Goal: Task Accomplishment & Management: Manage account settings

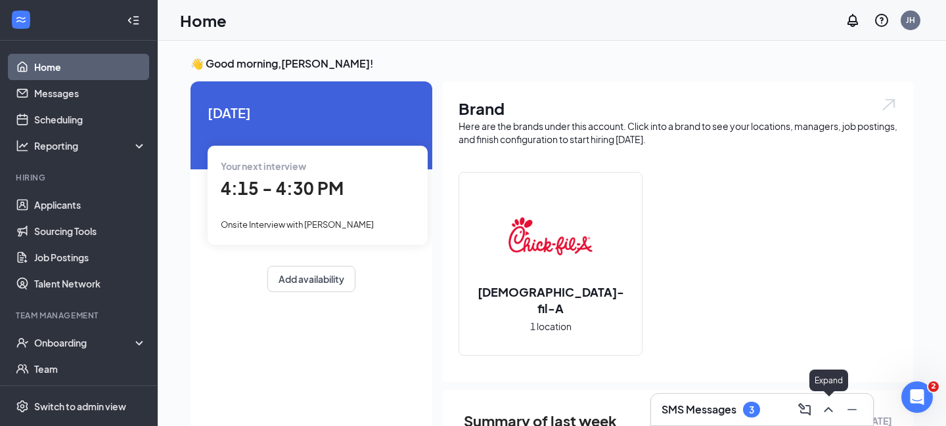
click at [836, 418] on div at bounding box center [827, 409] width 24 height 21
click at [835, 414] on icon "ChevronUp" at bounding box center [828, 410] width 16 height 16
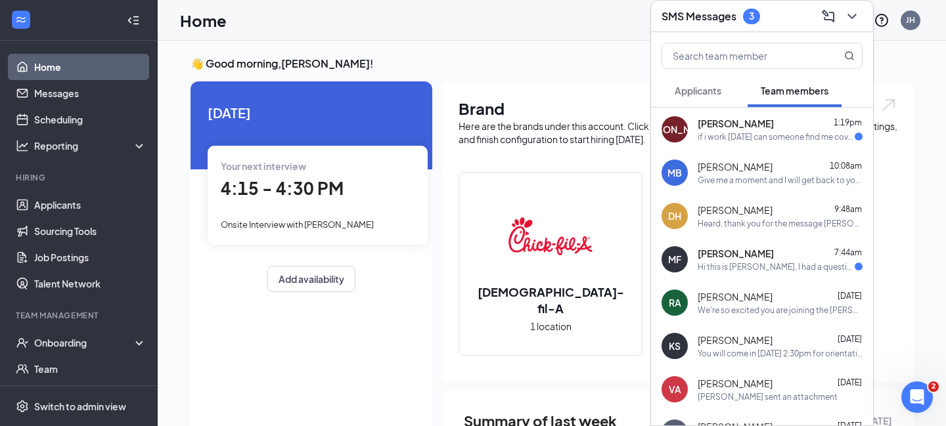
click at [764, 145] on div "JA [PERSON_NAME] 1:19pm if i work [DATE] can someone find me coverage for [DATE…" at bounding box center [762, 129] width 222 height 43
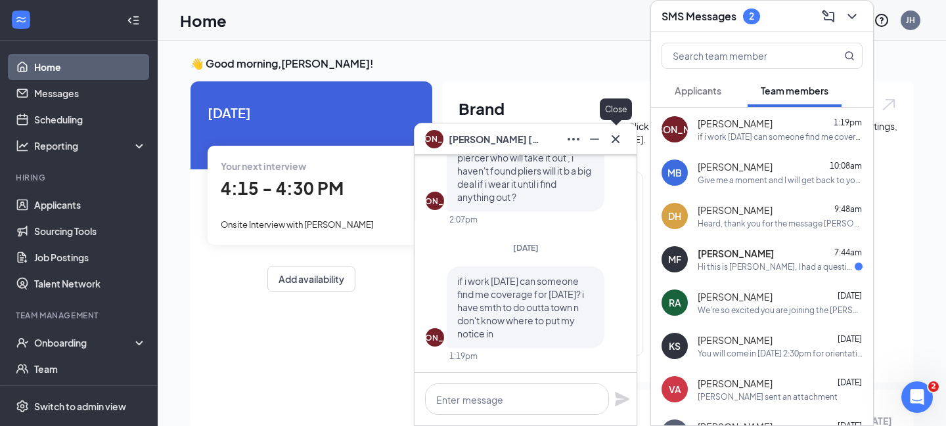
click at [619, 141] on icon "Cross" at bounding box center [616, 139] width 16 height 16
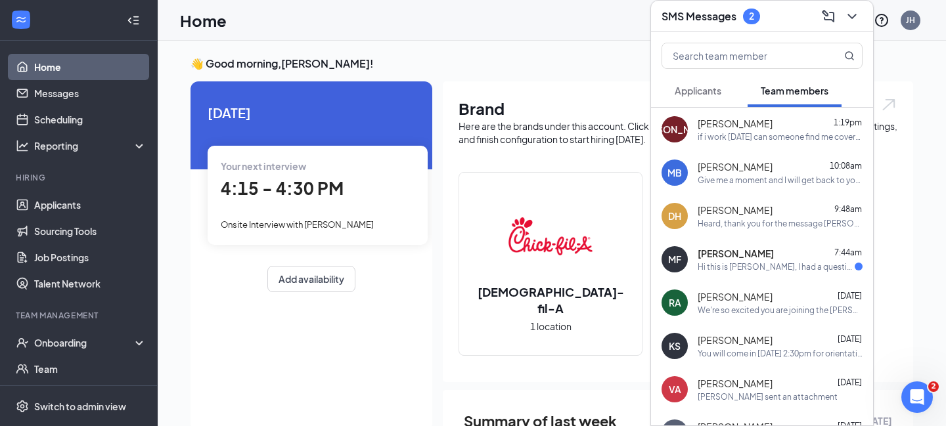
click at [719, 179] on div "Give me a moment and I will get back to you on the second question you have!" at bounding box center [780, 180] width 165 height 11
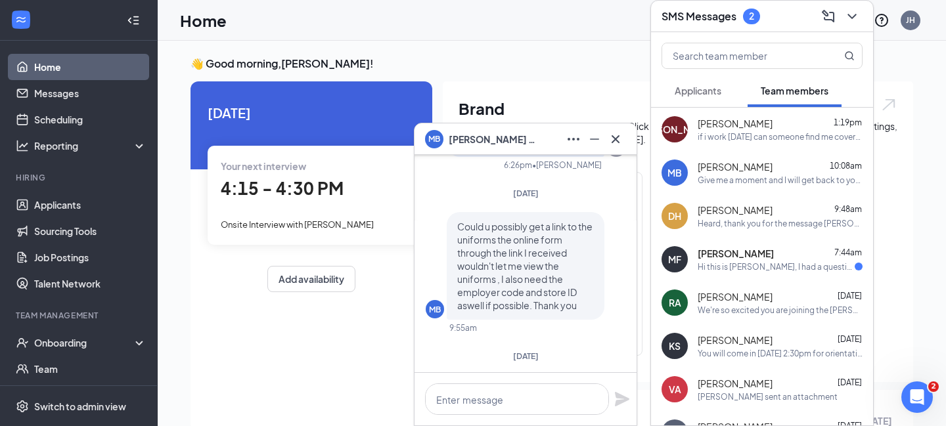
scroll to position [-139, 0]
click at [615, 140] on icon "Cross" at bounding box center [616, 139] width 16 height 16
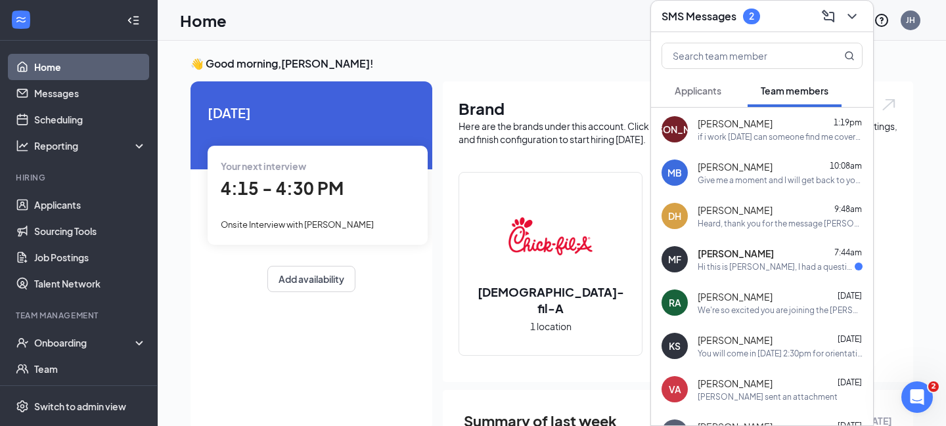
click at [760, 205] on span "[PERSON_NAME]" at bounding box center [735, 210] width 75 height 13
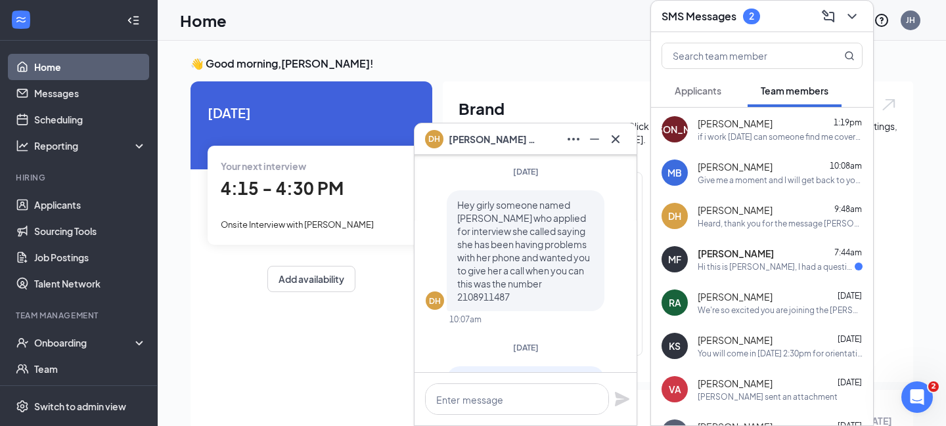
scroll to position [0, 0]
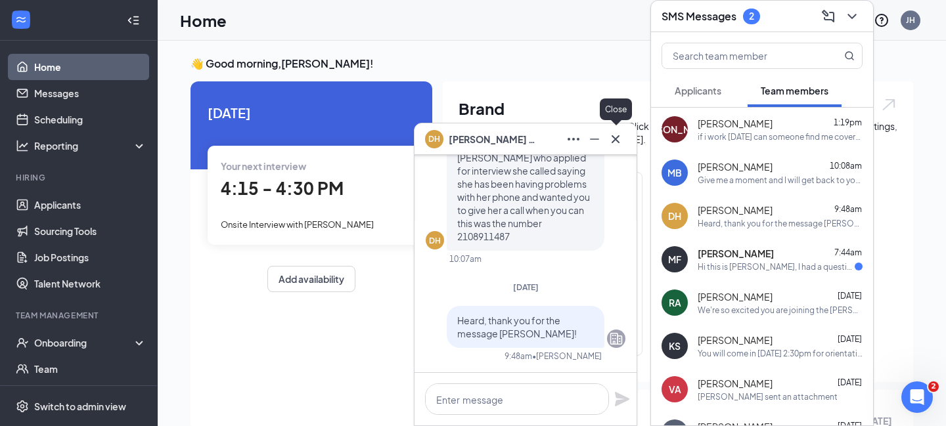
click at [613, 141] on icon "Cross" at bounding box center [616, 139] width 8 height 8
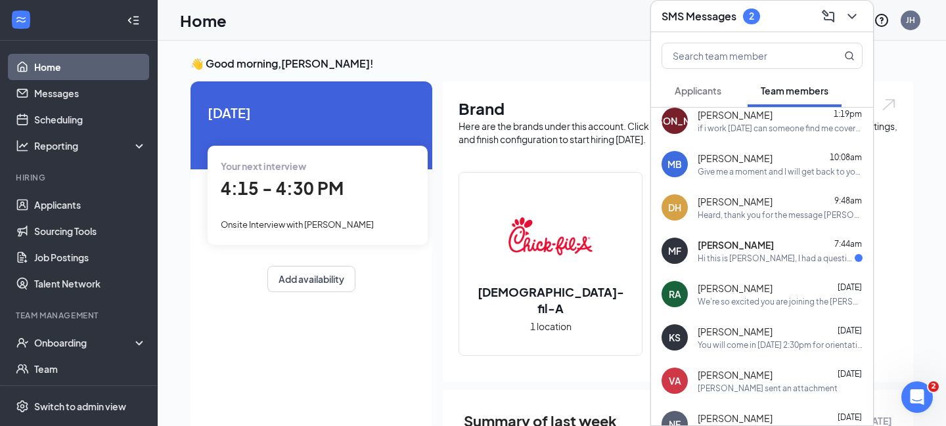
scroll to position [13, 0]
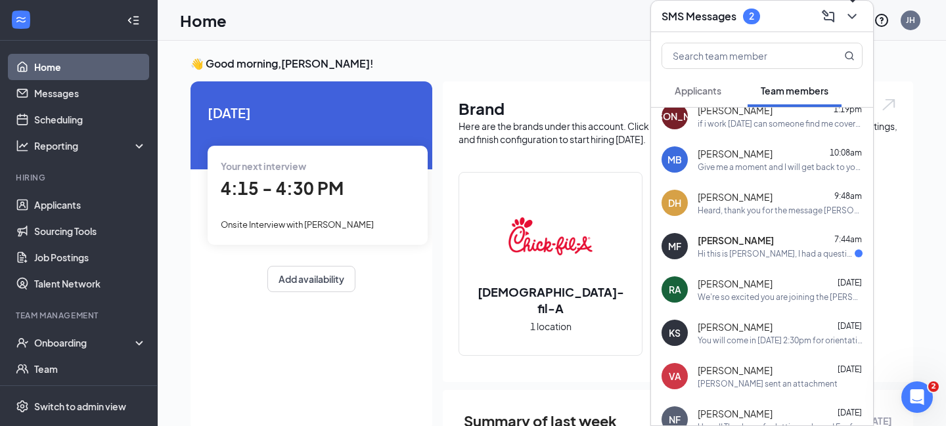
click at [855, 12] on icon "ChevronDown" at bounding box center [852, 17] width 16 height 16
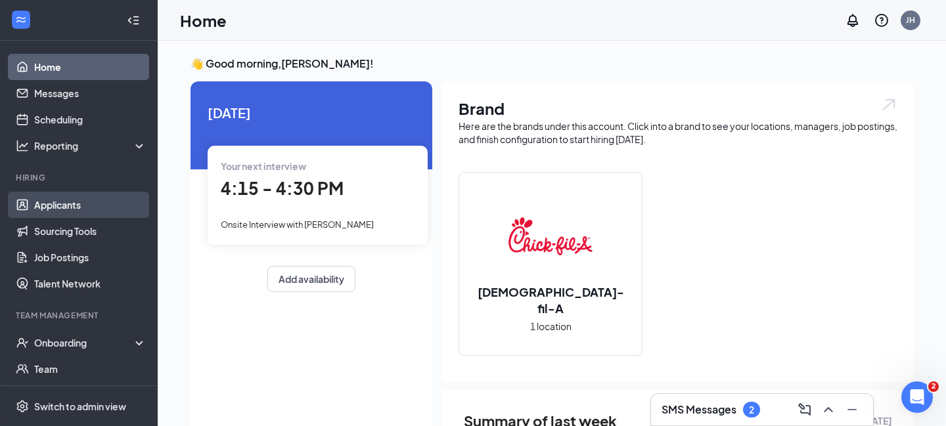
click at [74, 212] on link "Applicants" at bounding box center [90, 205] width 112 height 26
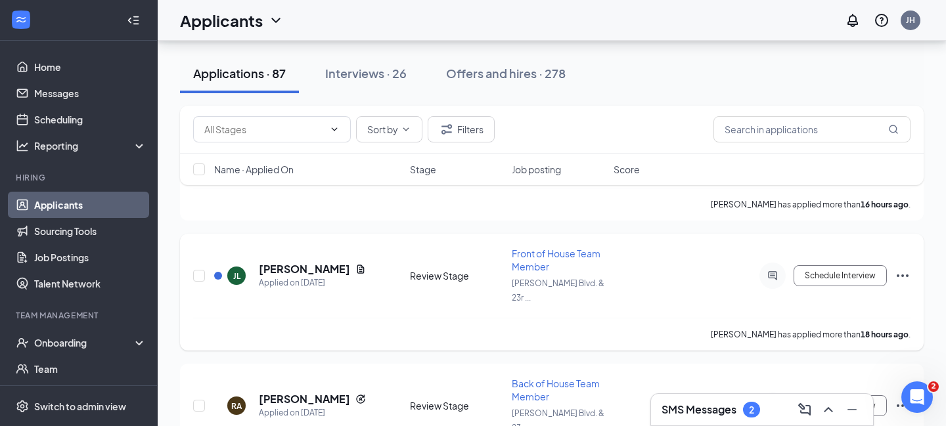
scroll to position [146, 0]
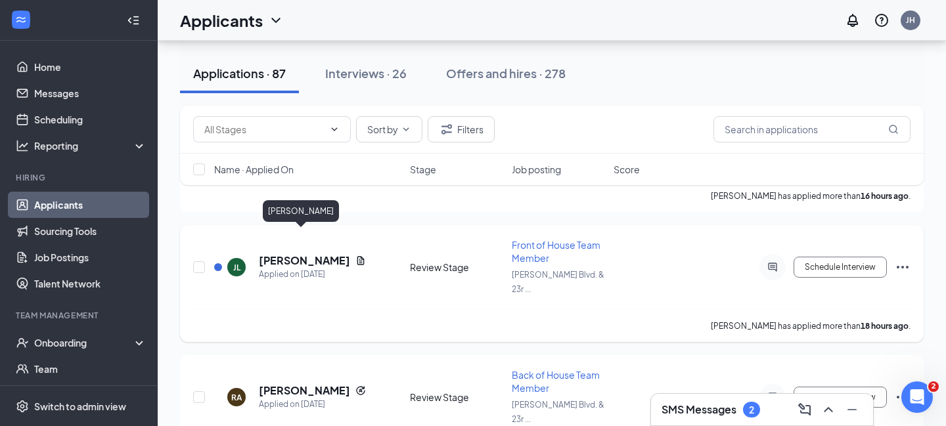
click at [284, 254] on h5 "[PERSON_NAME]" at bounding box center [304, 261] width 91 height 14
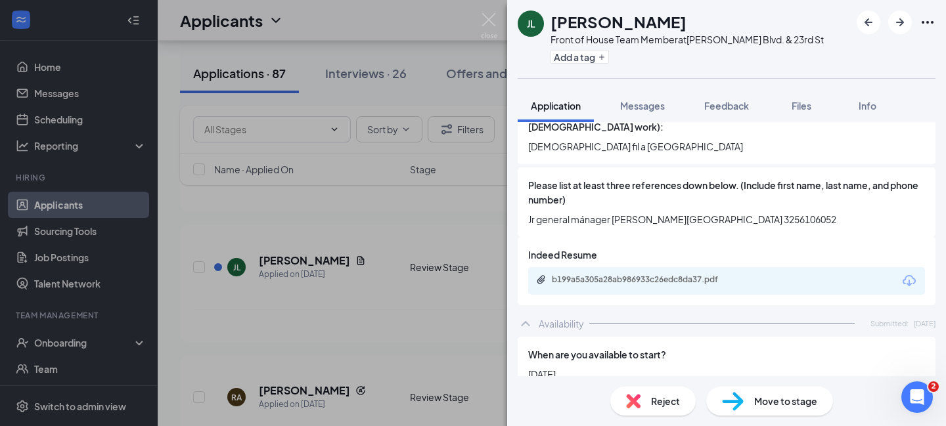
scroll to position [822, 0]
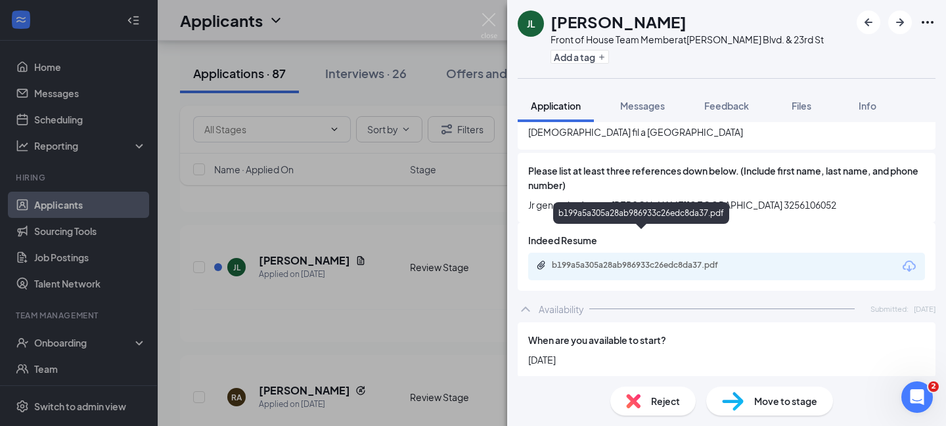
click at [638, 260] on div "b199a5a305a28ab986933c26edc8da37.pdf" at bounding box center [644, 265] width 184 height 11
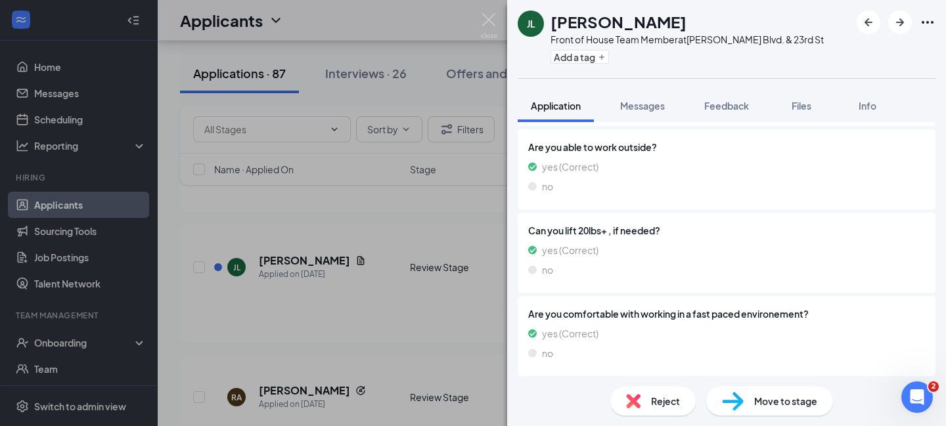
scroll to position [123, 0]
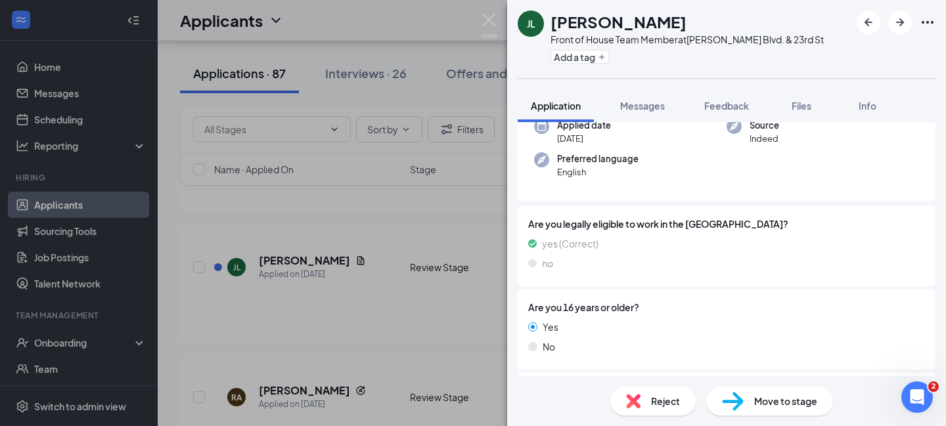
click at [726, 394] on img at bounding box center [733, 401] width 22 height 19
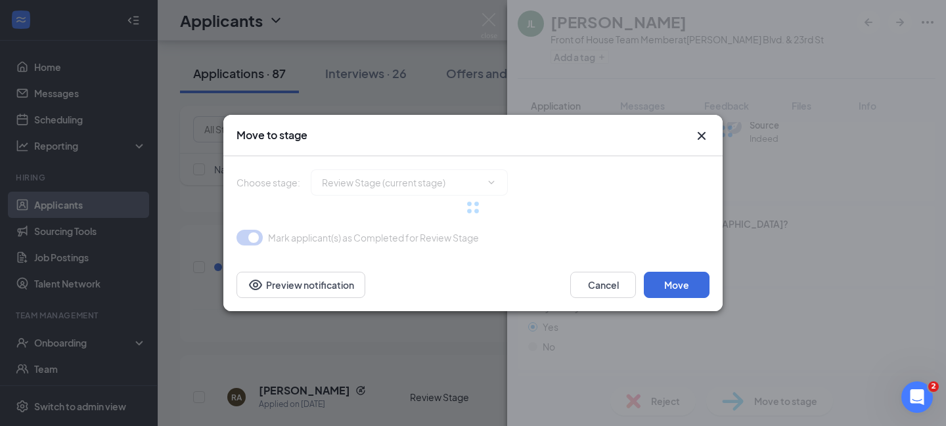
type input "Onsite Interview (next stage)"
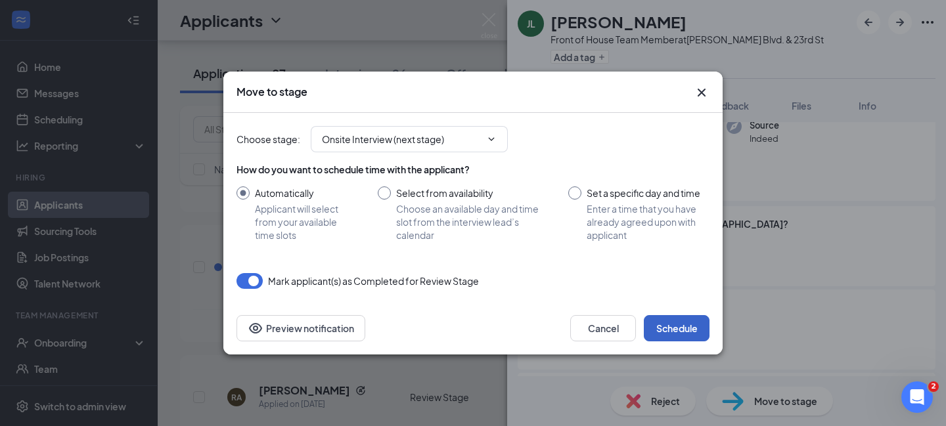
click at [657, 319] on button "Schedule" at bounding box center [677, 328] width 66 height 26
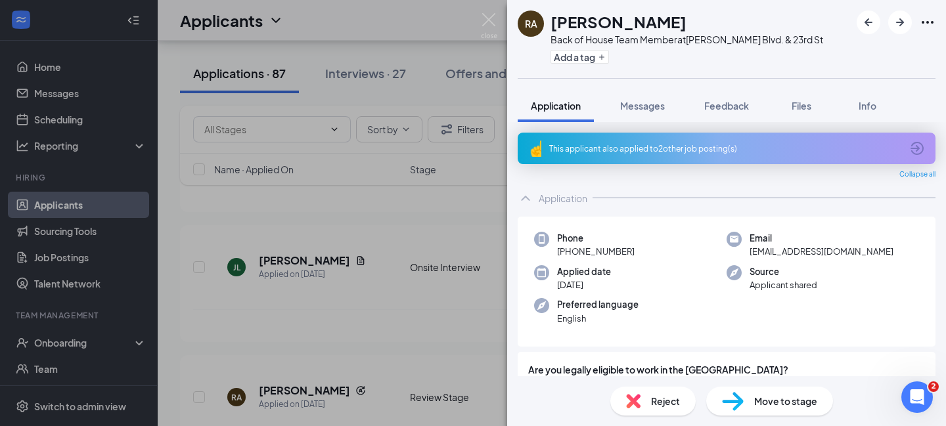
click at [59, 208] on div "RA [PERSON_NAME] Back of House Team Member at [PERSON_NAME][GEOGRAPHIC_DATA]. &…" at bounding box center [473, 213] width 946 height 426
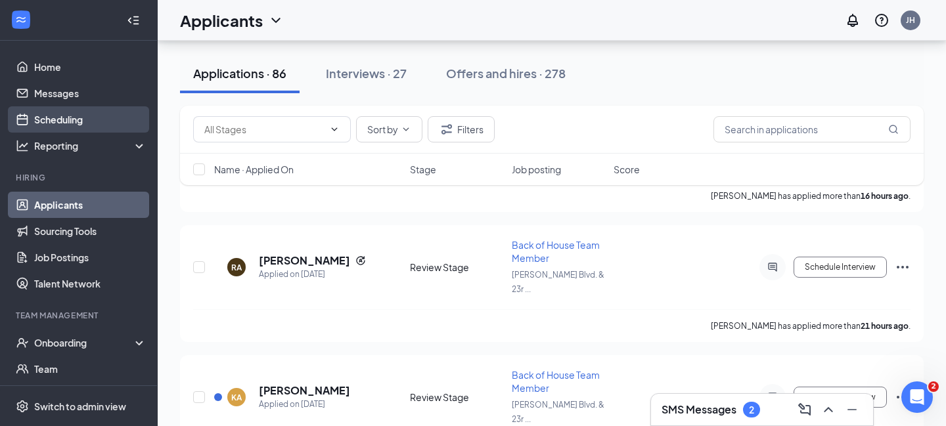
click at [70, 116] on link "Scheduling" at bounding box center [90, 119] width 112 height 26
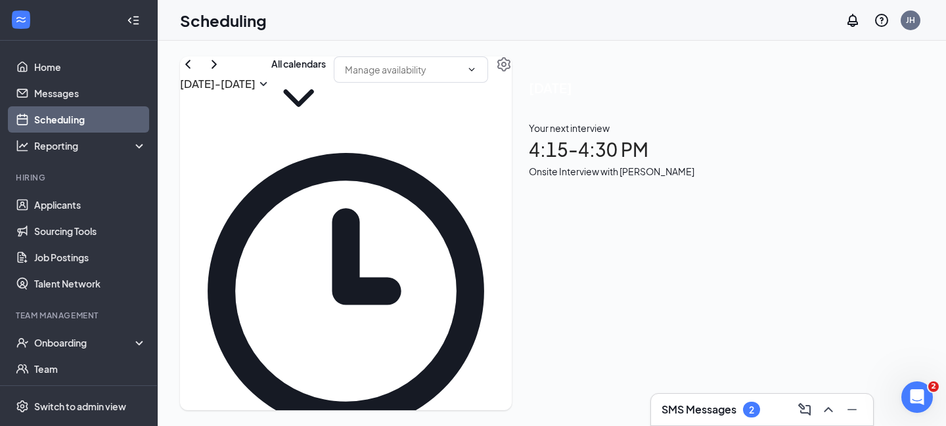
scroll to position [225, 0]
click at [71, 212] on link "Applicants" at bounding box center [90, 205] width 112 height 26
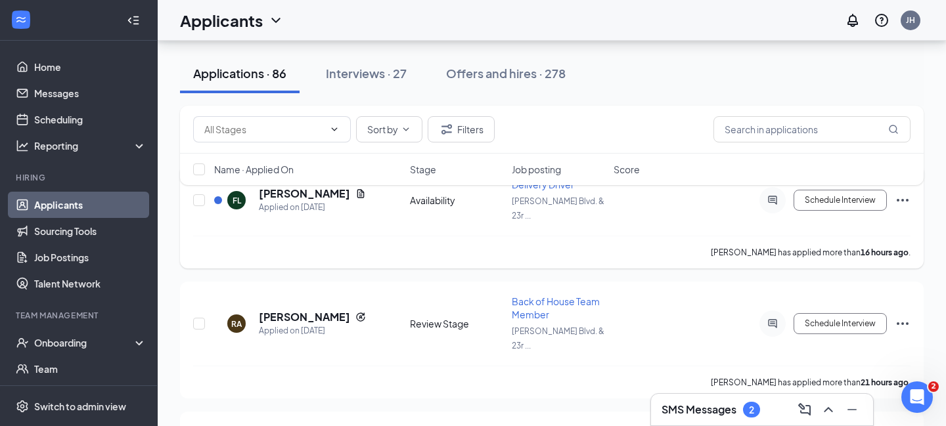
scroll to position [93, 0]
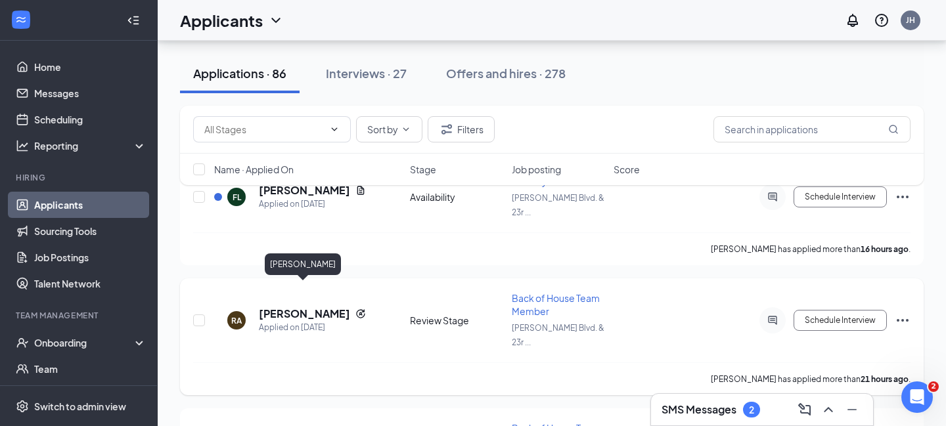
click at [284, 307] on h5 "[PERSON_NAME]" at bounding box center [304, 314] width 91 height 14
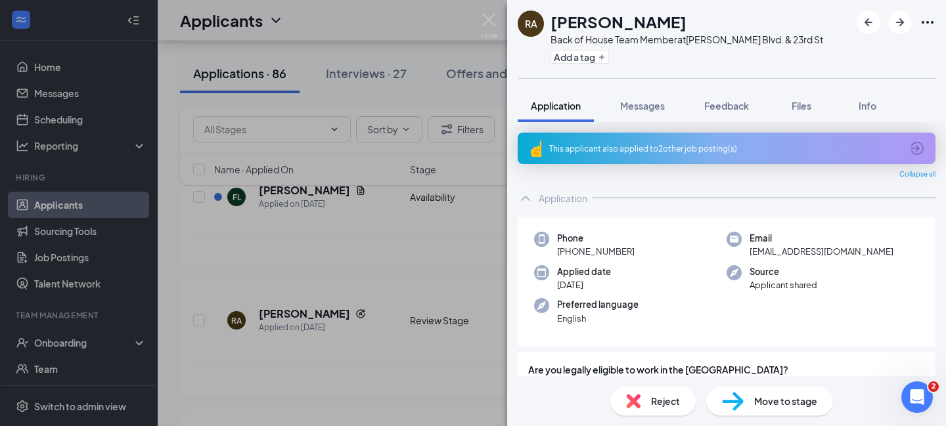
click at [457, 265] on div "RA [PERSON_NAME] Back of House Team Member at [PERSON_NAME][GEOGRAPHIC_DATA]. &…" at bounding box center [473, 213] width 946 height 426
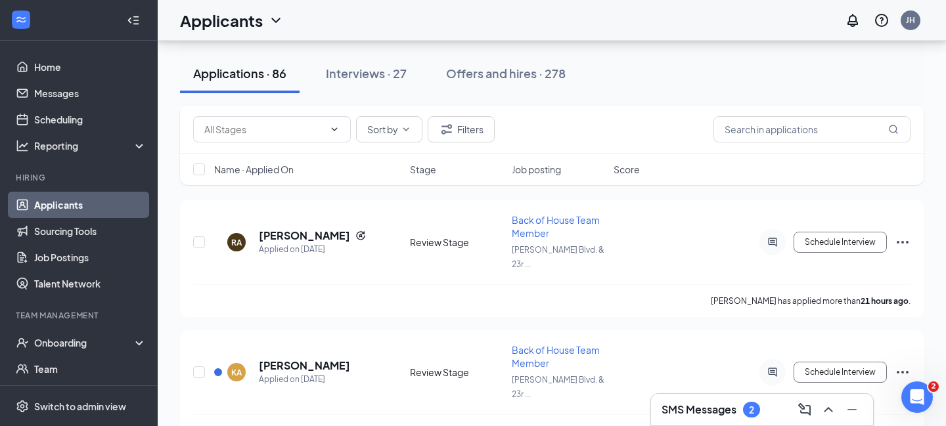
scroll to position [194, 0]
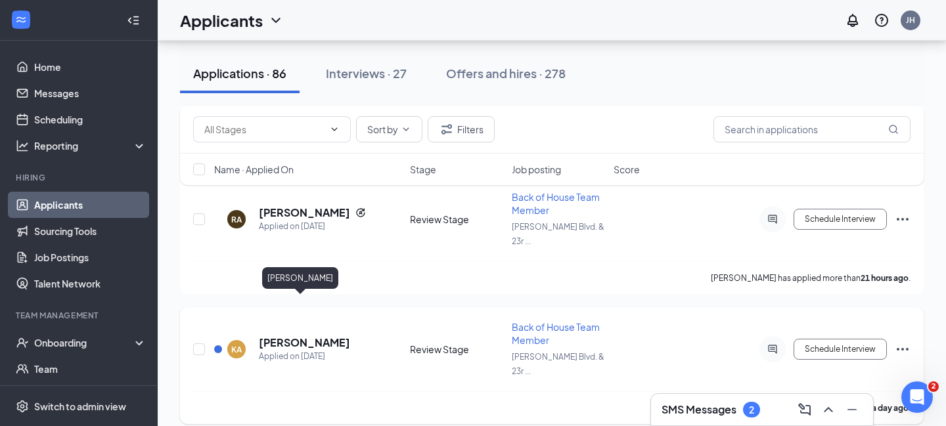
click at [303, 336] on h5 "[PERSON_NAME]" at bounding box center [304, 343] width 91 height 14
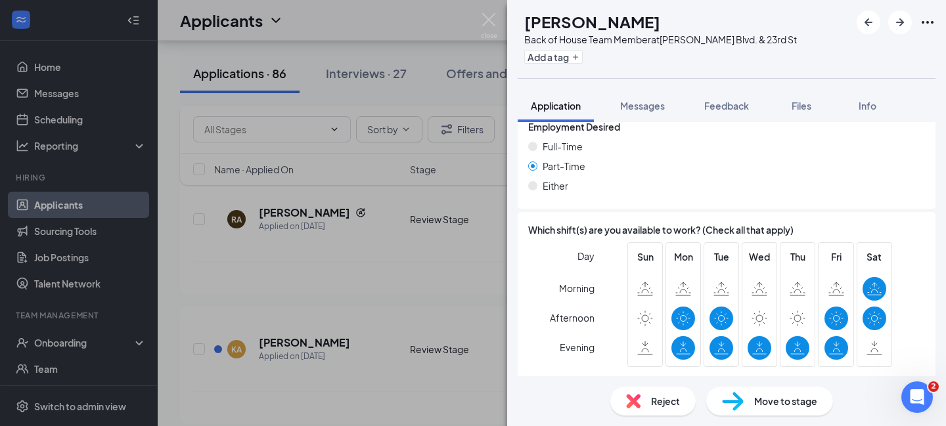
scroll to position [1089, 0]
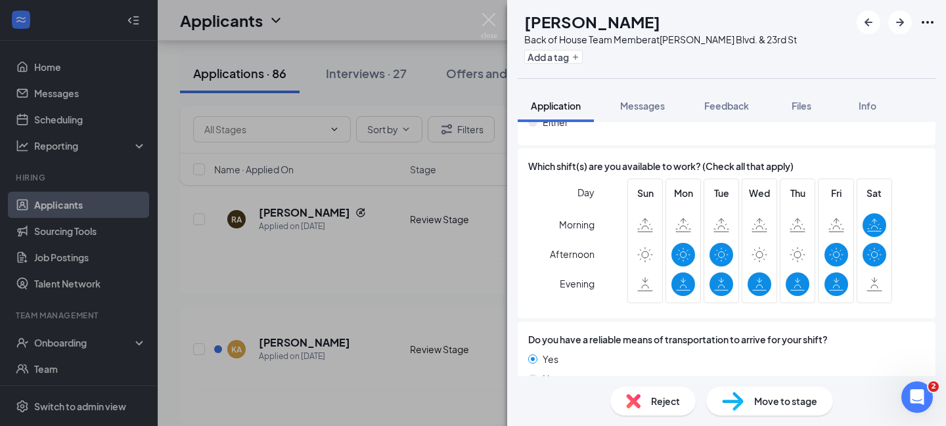
click at [299, 202] on div "[PERSON_NAME] Back of House Team Member at [PERSON_NAME][GEOGRAPHIC_DATA]. & 23…" at bounding box center [473, 213] width 946 height 426
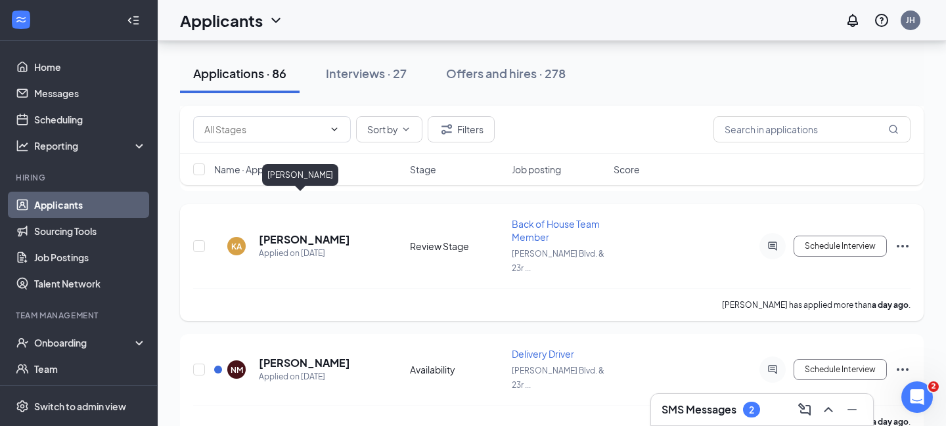
scroll to position [307, 0]
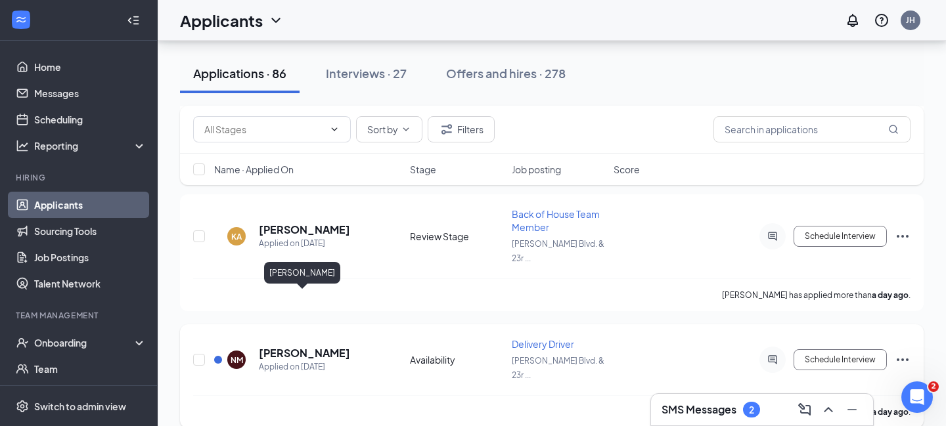
click at [285, 346] on h5 "[PERSON_NAME]" at bounding box center [304, 353] width 91 height 14
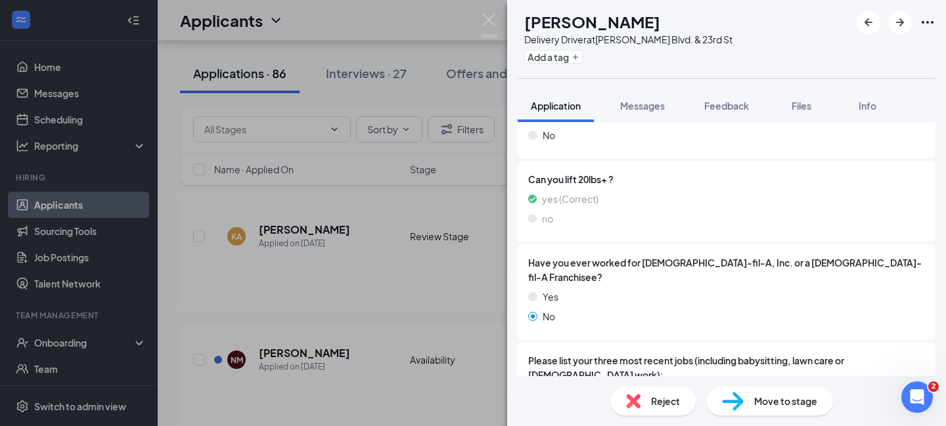
scroll to position [717, 0]
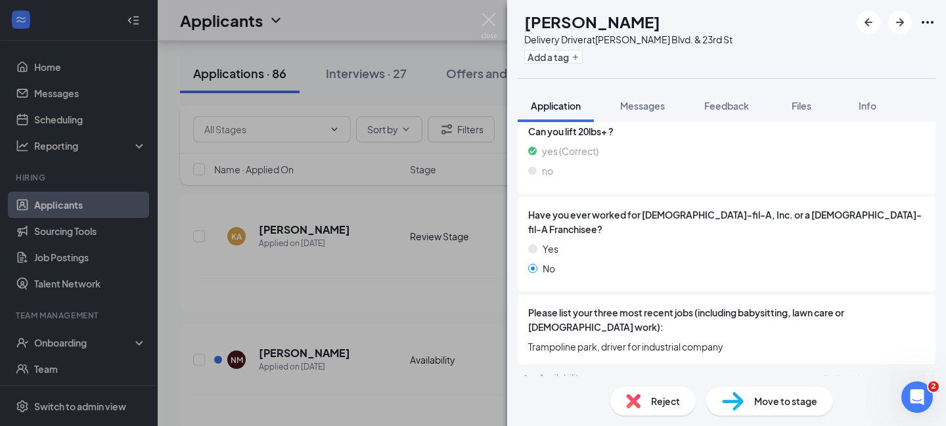
click at [357, 298] on div "NM [PERSON_NAME] Delivery Driver at [PERSON_NAME][GEOGRAPHIC_DATA]. & 23rd St A…" at bounding box center [473, 213] width 946 height 426
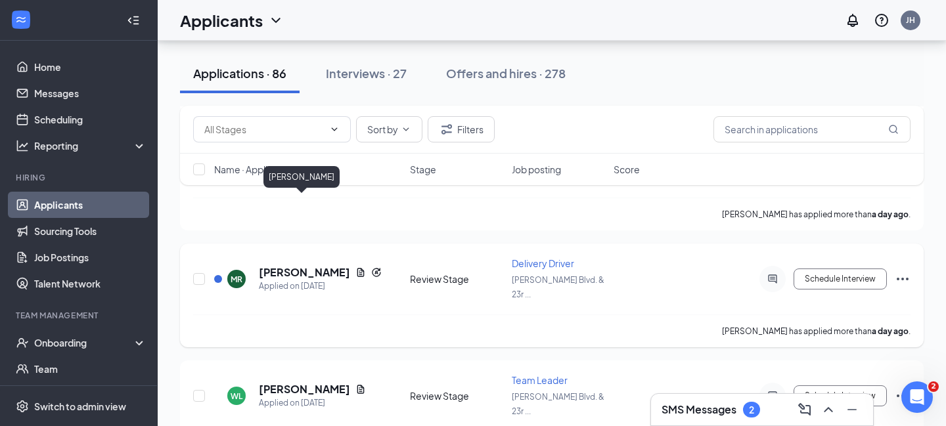
scroll to position [505, 0]
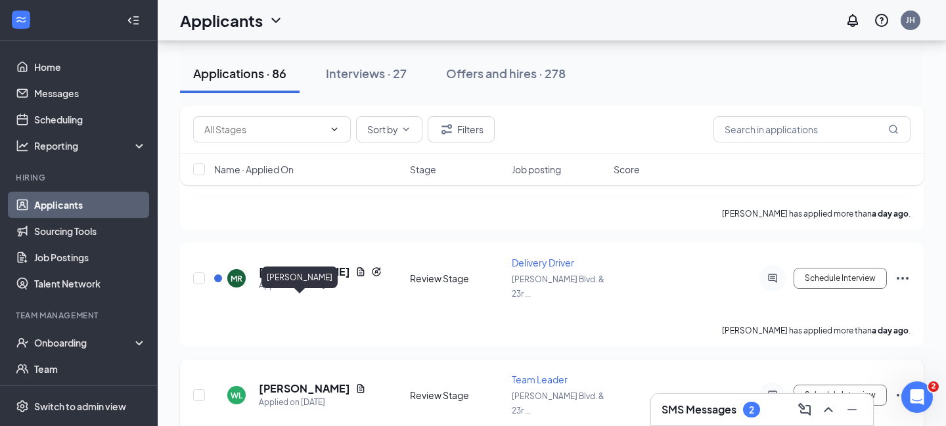
click at [296, 382] on h5 "[PERSON_NAME]" at bounding box center [304, 389] width 91 height 14
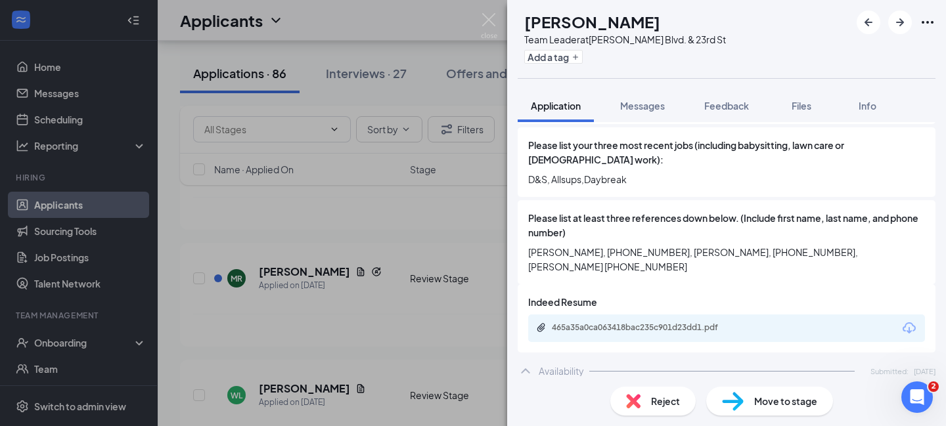
scroll to position [583, 0]
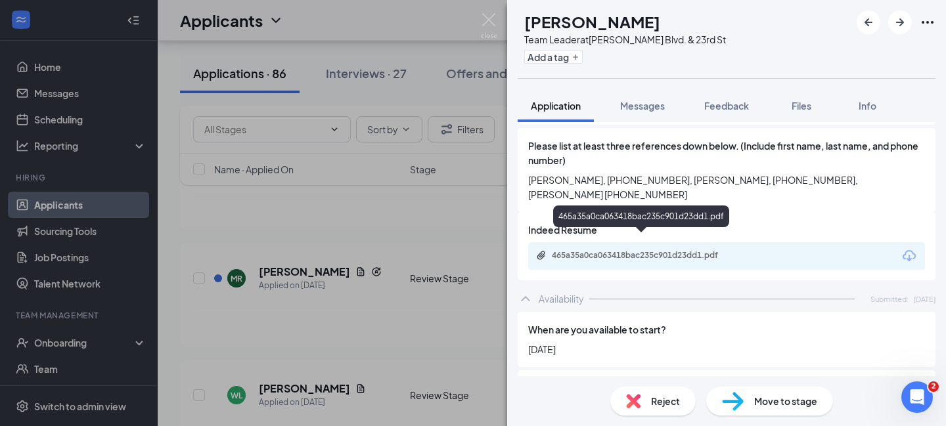
click at [602, 250] on div "465a35a0ca063418bac235c901d23dd1.pdf" at bounding box center [644, 255] width 184 height 11
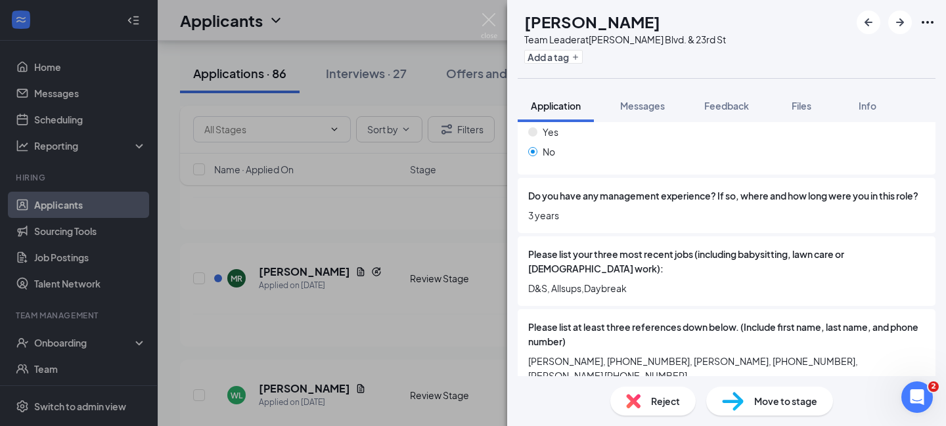
scroll to position [295, 0]
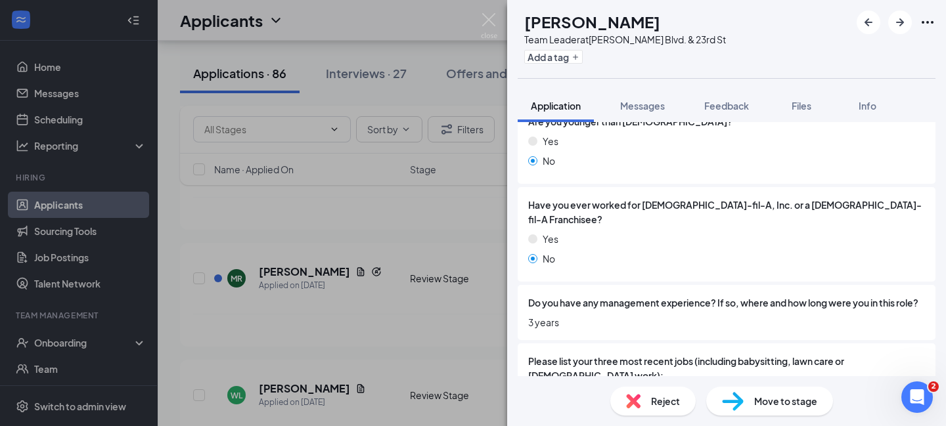
click at [730, 399] on img at bounding box center [733, 401] width 22 height 19
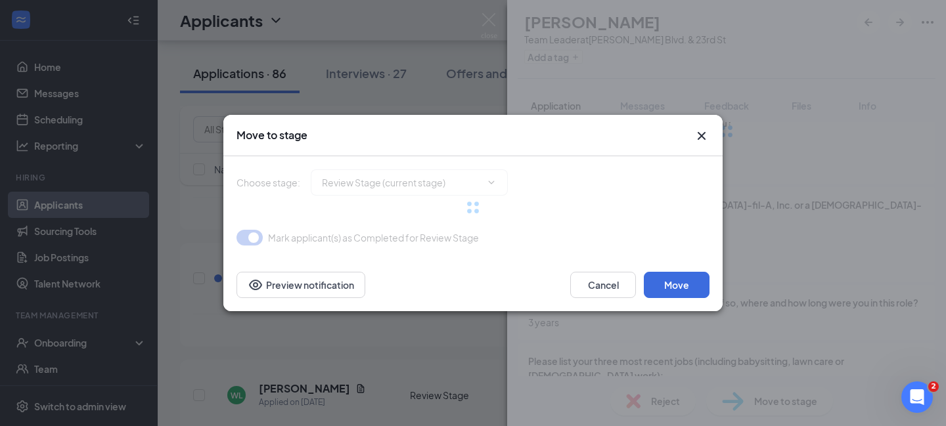
type input "Onsite Interview (next stage)"
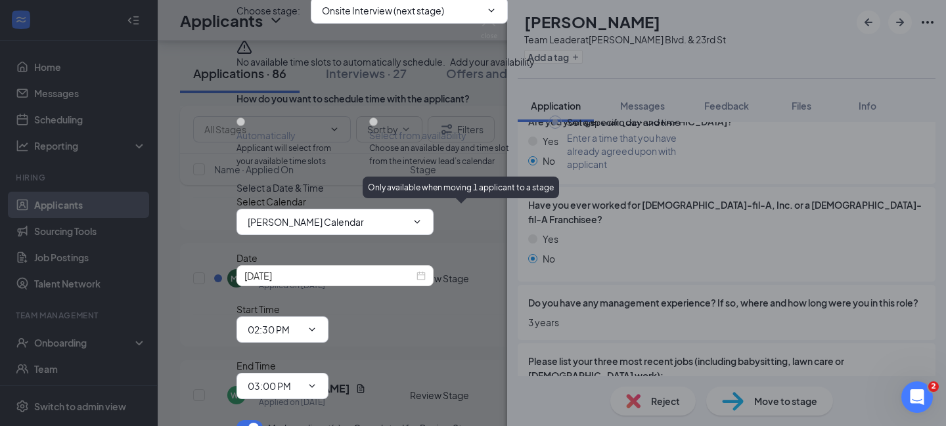
scroll to position [120, 0]
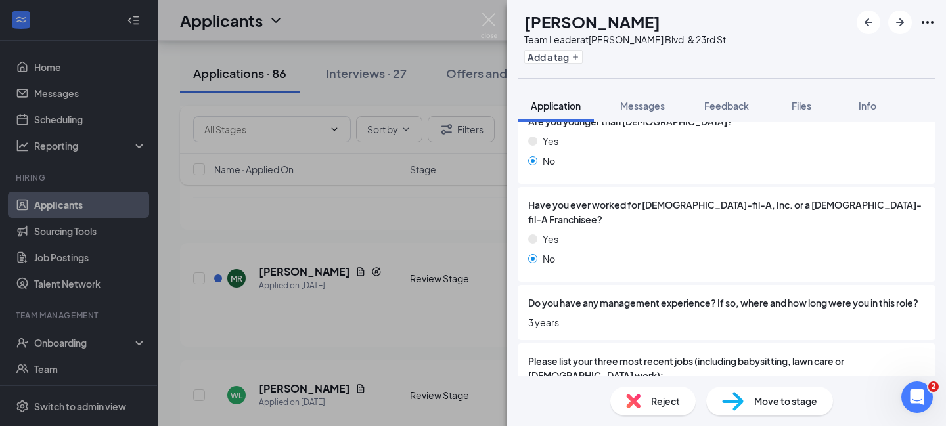
click at [51, 118] on div "[PERSON_NAME] Team Leader at [PERSON_NAME][GEOGRAPHIC_DATA]. & 23rd St Add a ta…" at bounding box center [473, 213] width 946 height 426
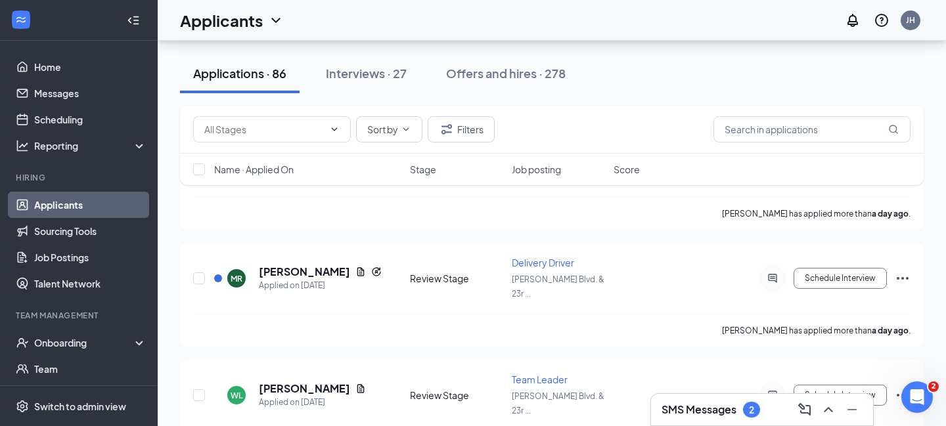
click at [51, 118] on link "Scheduling" at bounding box center [90, 119] width 112 height 26
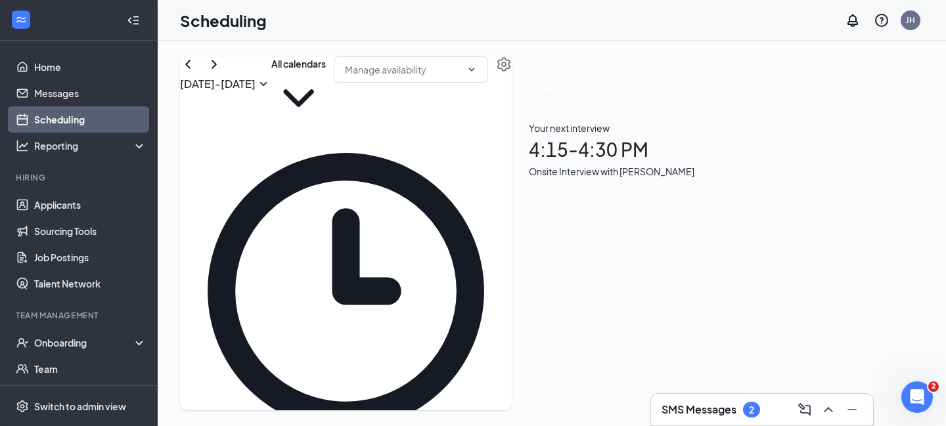
scroll to position [730, 0]
click at [222, 72] on button at bounding box center [214, 64] width 16 height 16
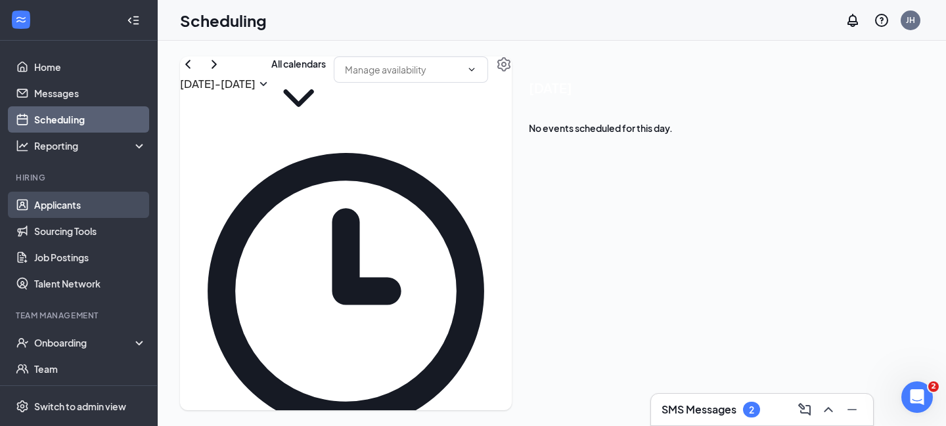
click at [68, 205] on link "Applicants" at bounding box center [90, 205] width 112 height 26
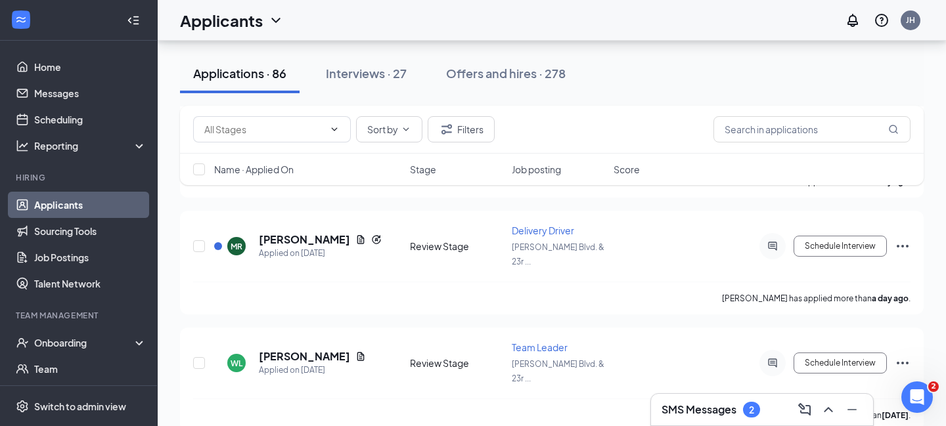
scroll to position [548, 0]
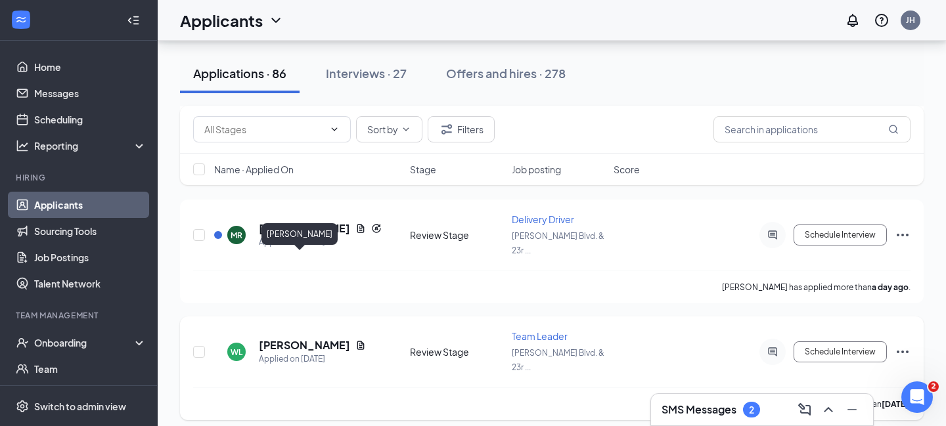
click at [302, 338] on h5 "[PERSON_NAME]" at bounding box center [304, 345] width 91 height 14
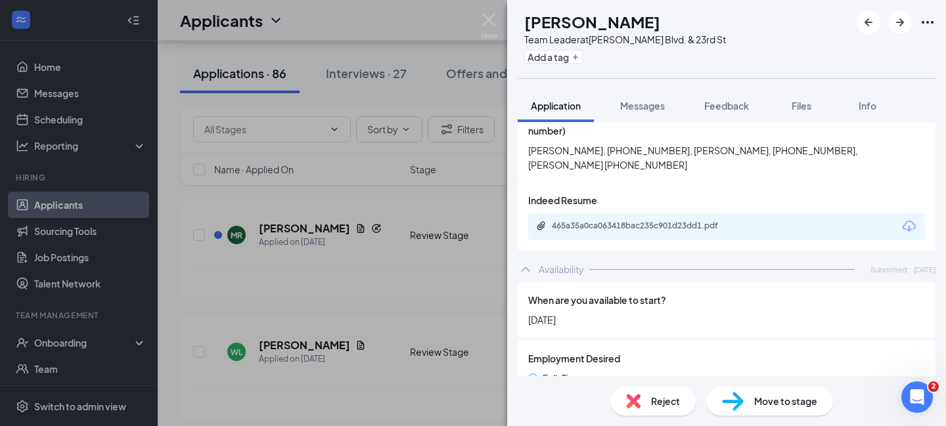
scroll to position [622, 0]
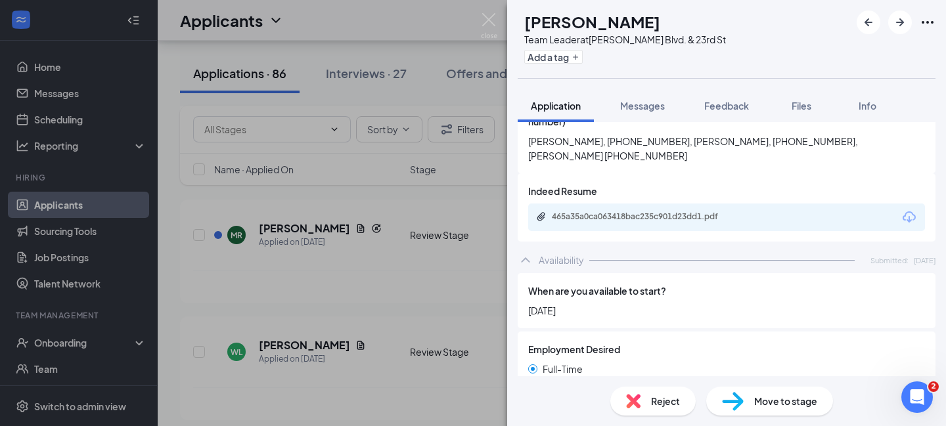
click at [761, 398] on span "Move to stage" at bounding box center [785, 401] width 63 height 14
type input "Onsite Interview (next stage)"
type input "[PERSON_NAME] Calendar"
type input "[DATE]"
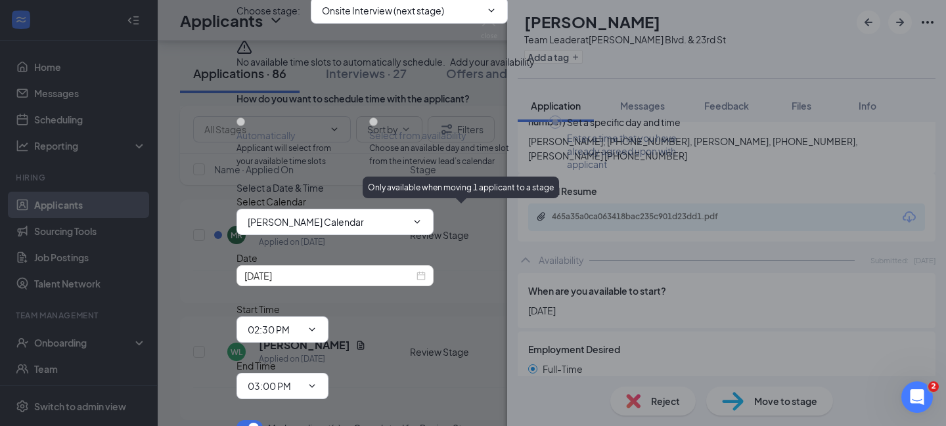
scroll to position [43, 0]
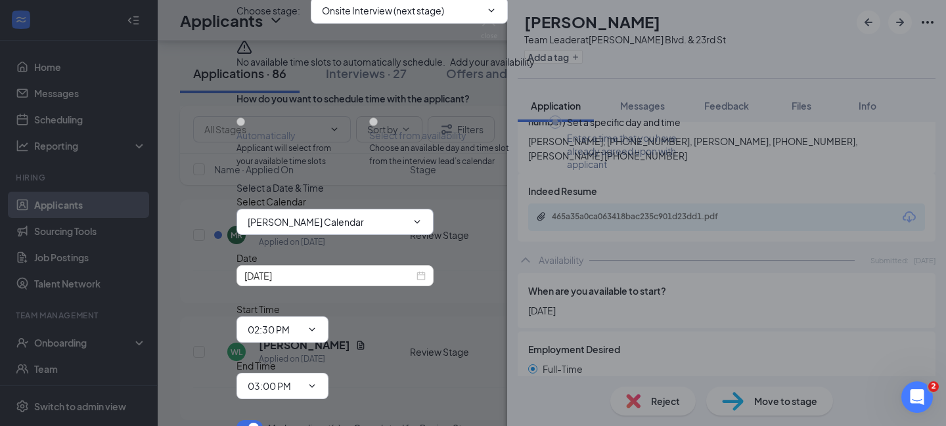
click at [338, 229] on input "[PERSON_NAME] Calendar" at bounding box center [327, 222] width 159 height 14
click at [505, 181] on div "Select a Date & Time" at bounding box center [472, 187] width 473 height 13
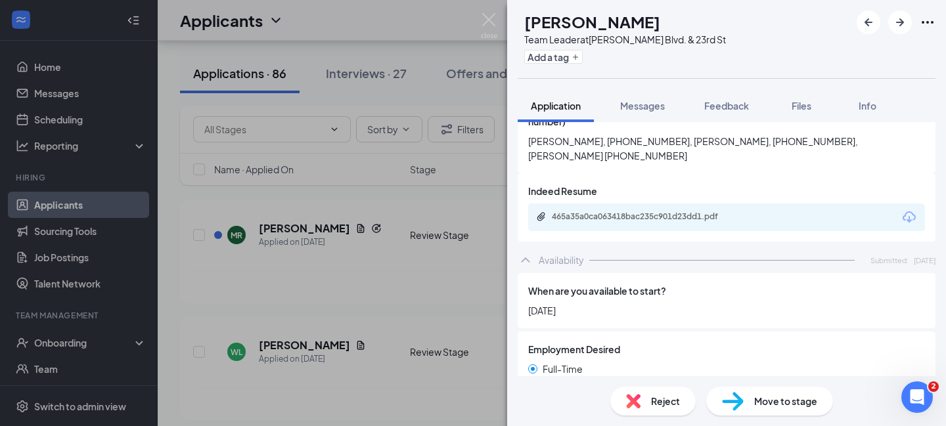
click at [381, 212] on div "[PERSON_NAME] Team Leader at [PERSON_NAME][GEOGRAPHIC_DATA]. & 23rd St Add a ta…" at bounding box center [473, 213] width 946 height 426
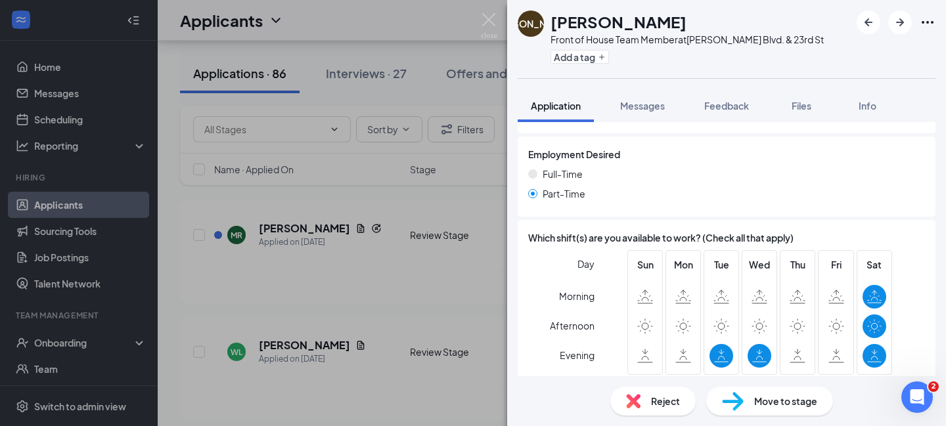
scroll to position [1010, 0]
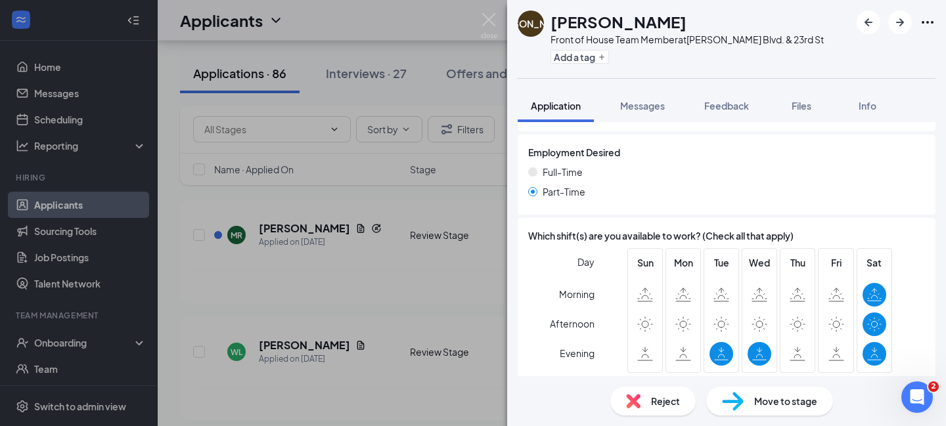
click at [750, 399] on div "Move to stage" at bounding box center [769, 401] width 127 height 29
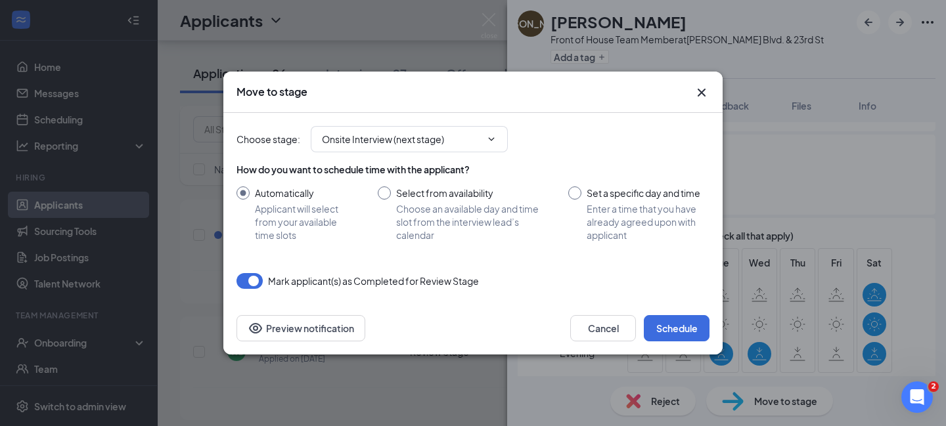
click at [700, 92] on icon "Cross" at bounding box center [702, 93] width 16 height 16
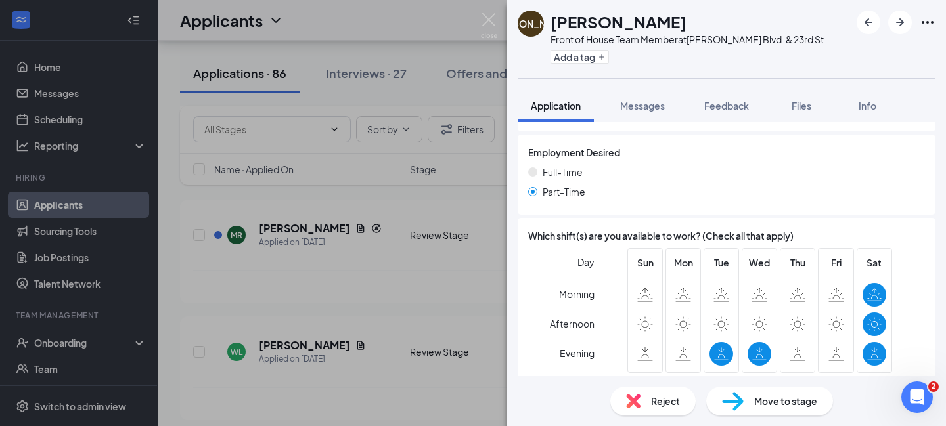
click at [341, 206] on div "JA [PERSON_NAME] Front of House Team Member at [PERSON_NAME][GEOGRAPHIC_DATA]. …" at bounding box center [473, 213] width 946 height 426
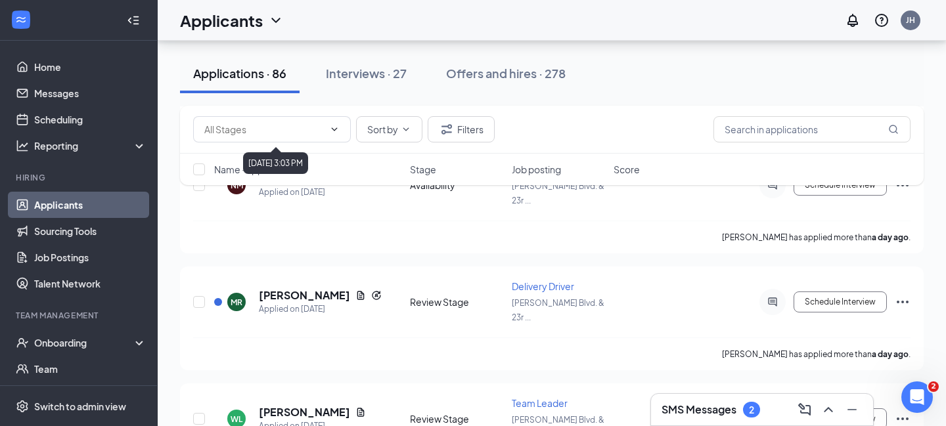
scroll to position [514, 0]
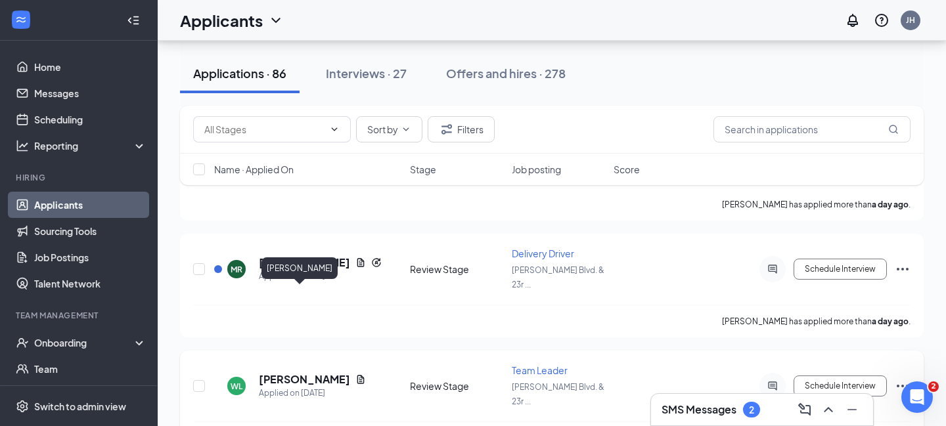
click at [294, 372] on h5 "[PERSON_NAME]" at bounding box center [304, 379] width 91 height 14
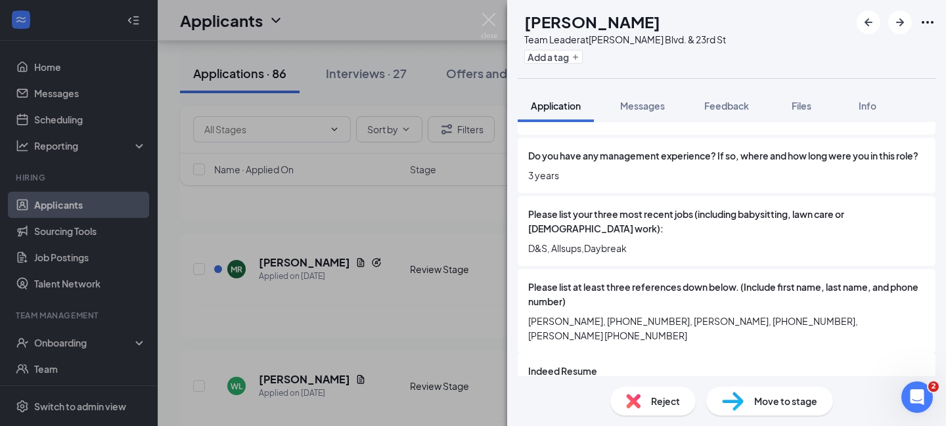
scroll to position [923, 0]
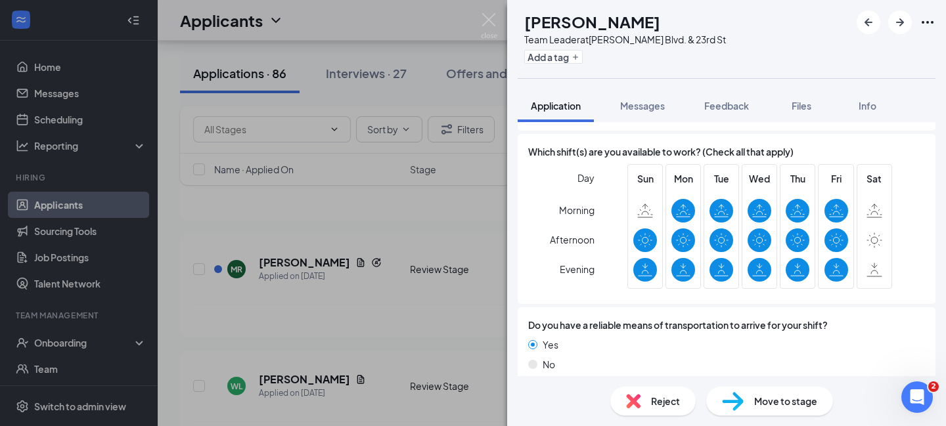
click at [747, 402] on div "Move to stage" at bounding box center [769, 401] width 127 height 29
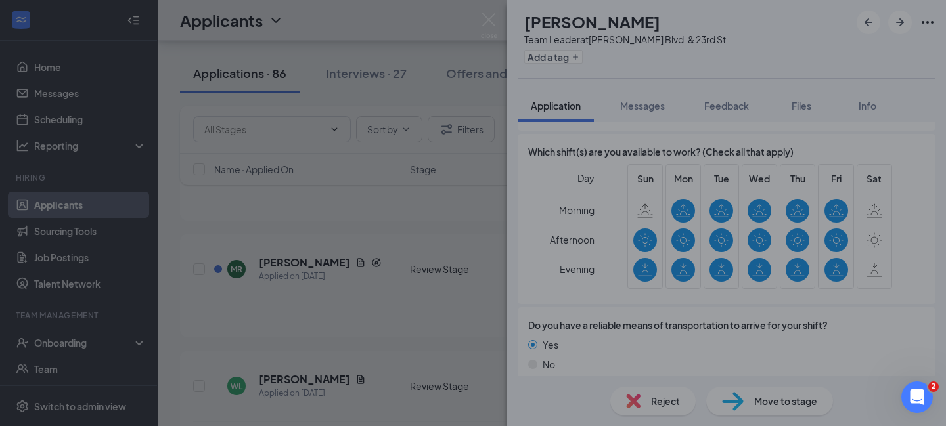
scroll to position [918, 0]
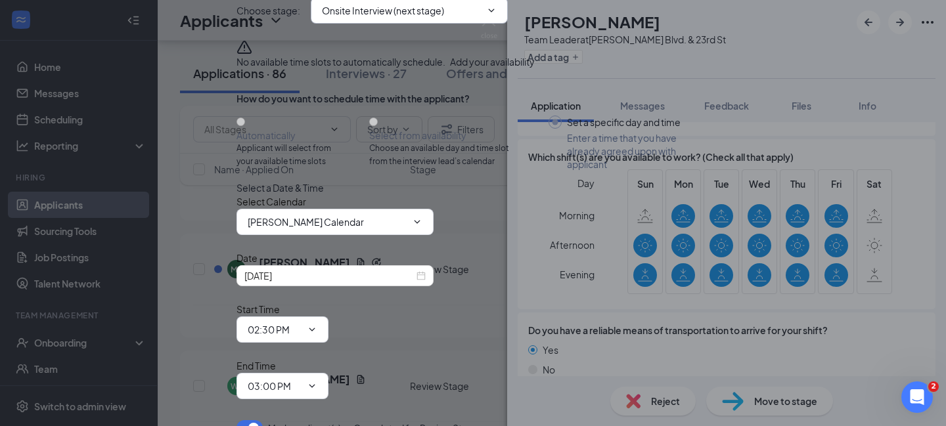
click at [441, 18] on input "Onsite Interview (next stage)" at bounding box center [401, 10] width 159 height 14
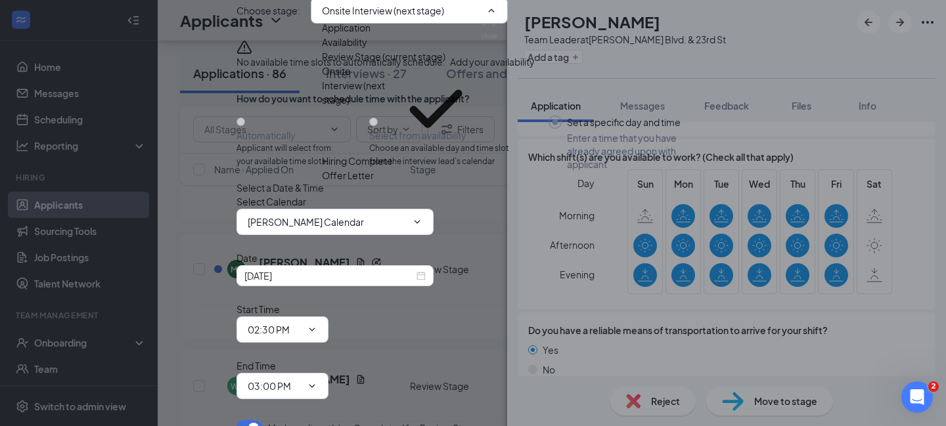
click at [391, 154] on div "Onsite Interview (next stage)" at bounding box center [356, 109] width 69 height 90
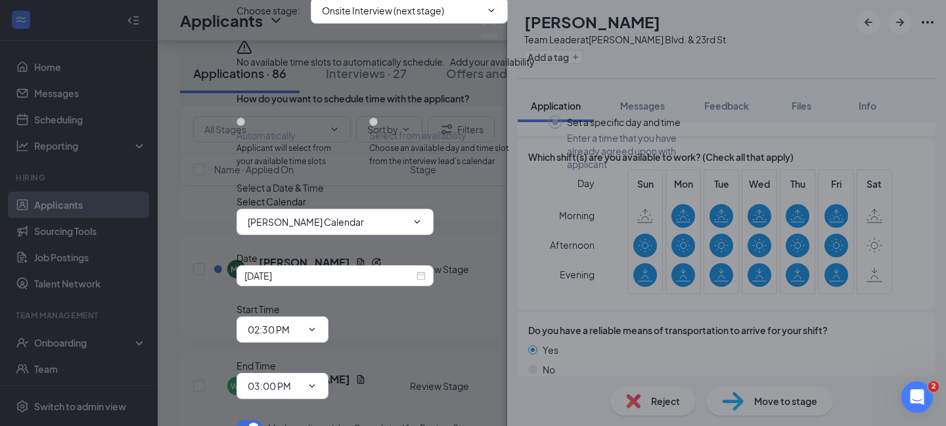
scroll to position [120, 0]
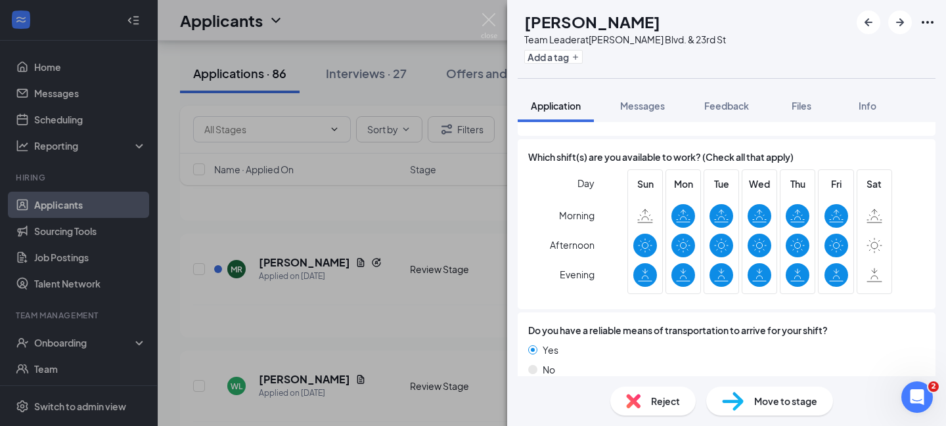
click at [263, 321] on div "[PERSON_NAME] Team Leader at [PERSON_NAME][GEOGRAPHIC_DATA]. & 23rd St Add a ta…" at bounding box center [473, 213] width 946 height 426
